Goal: Find specific page/section: Find specific page/section

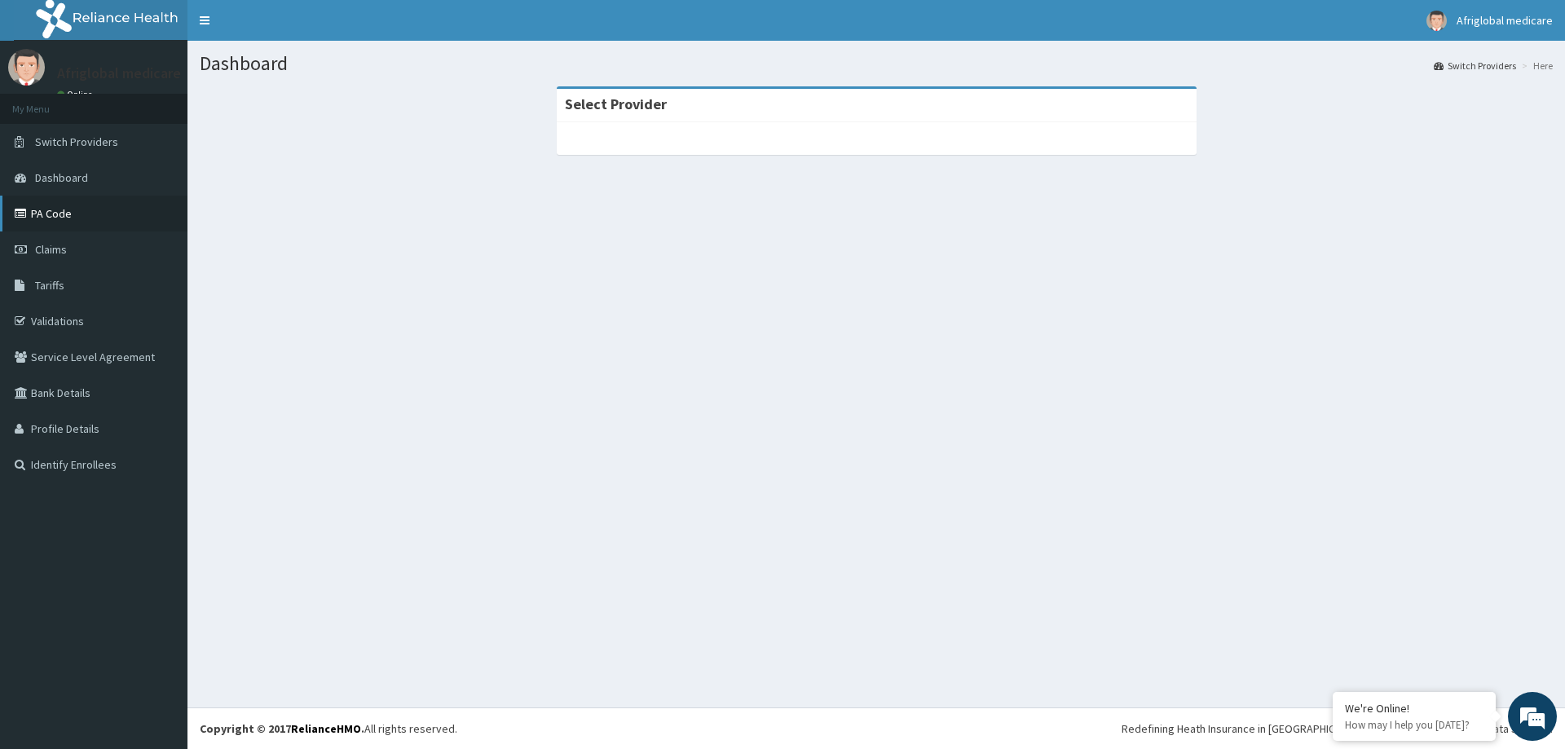
click at [59, 216] on link "PA Code" at bounding box center [93, 214] width 187 height 36
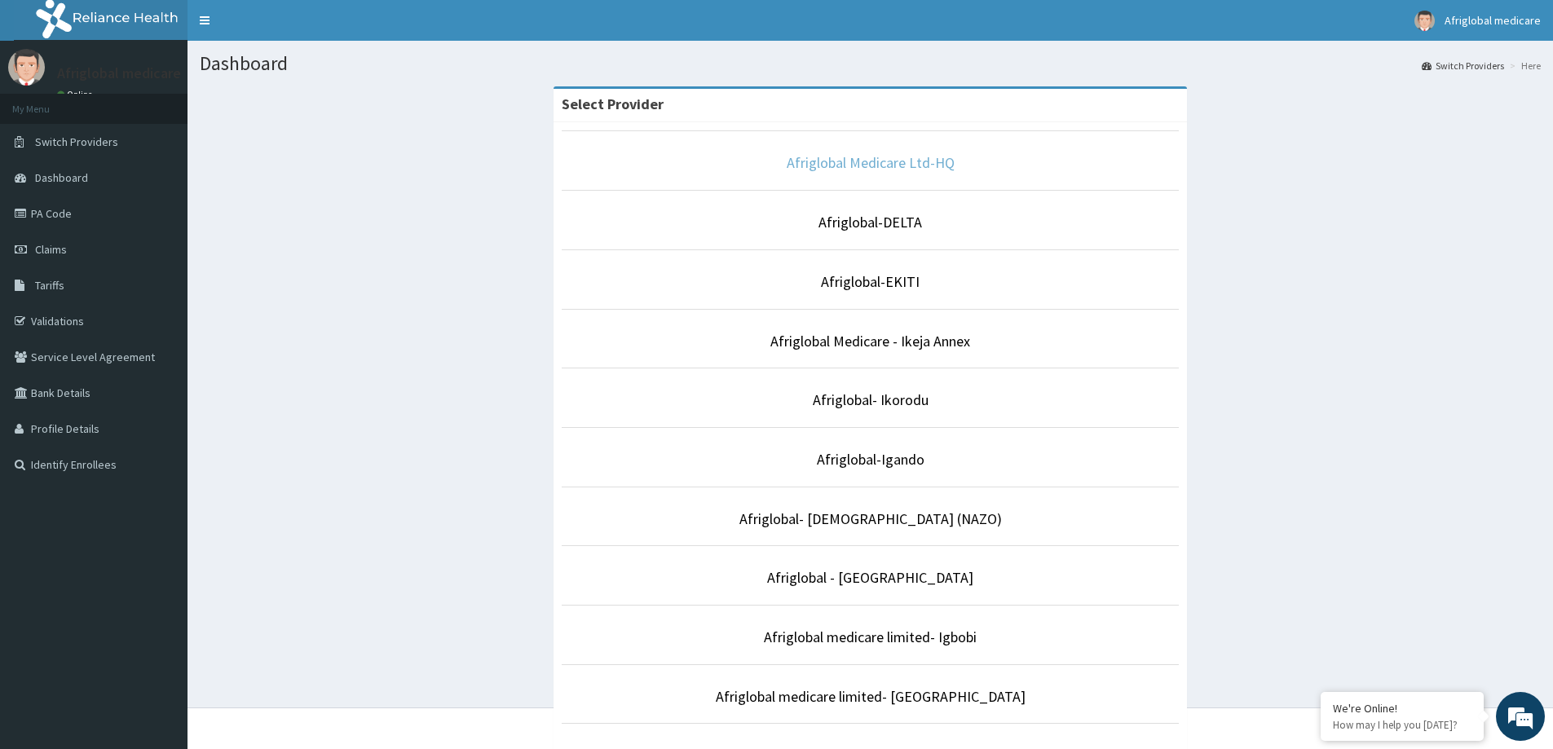
click at [917, 161] on link "Afriglobal Medicare Ltd-HQ" at bounding box center [870, 162] width 168 height 19
